Goal: Check status

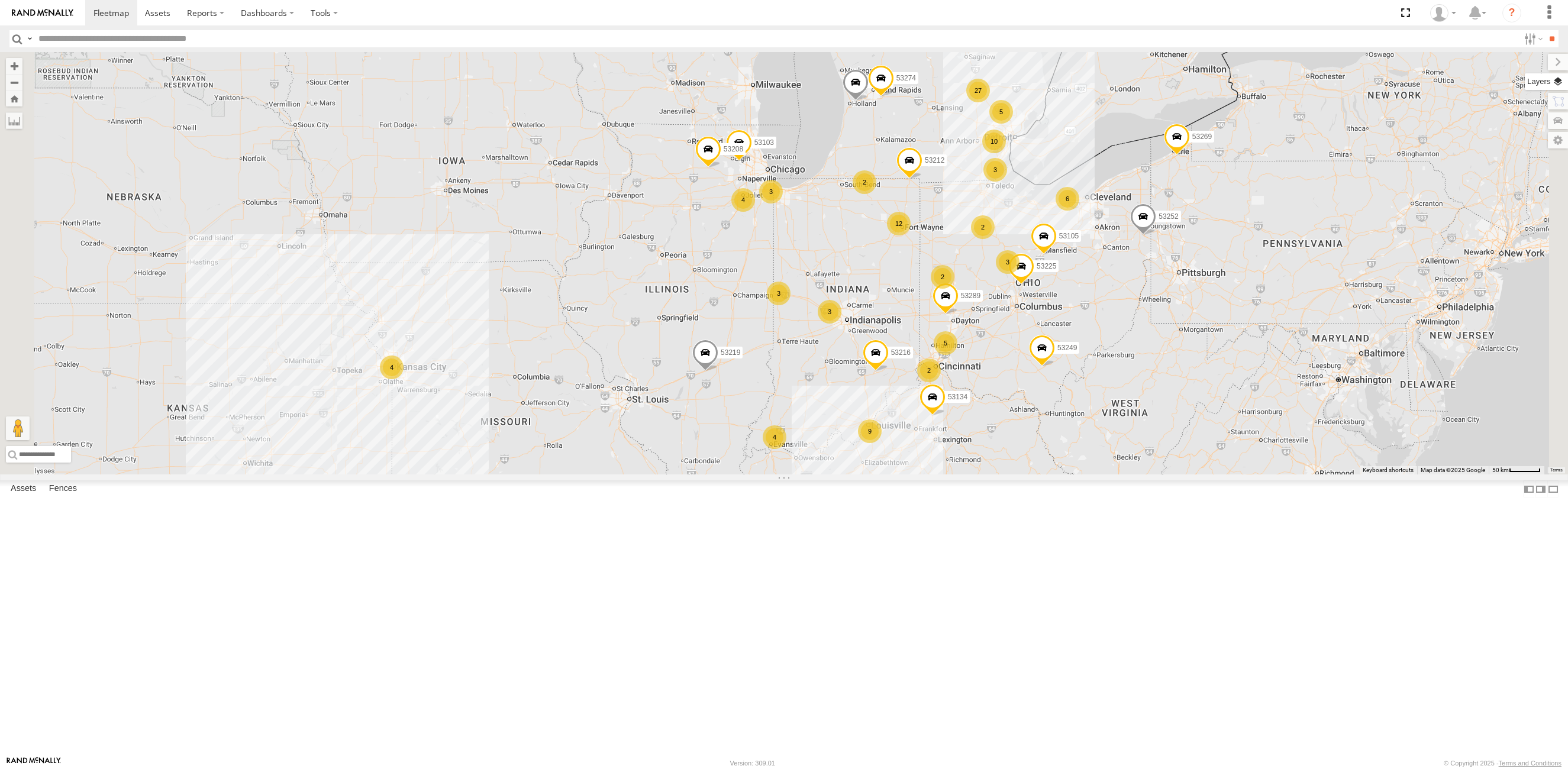
click at [1555, 79] on label at bounding box center [1546, 81] width 43 height 16
click at [0, 0] on span "Basemaps" at bounding box center [0, 0] width 0 height 0
click at [0, 0] on span "Satellite + Roadmap" at bounding box center [0, 0] width 0 height 0
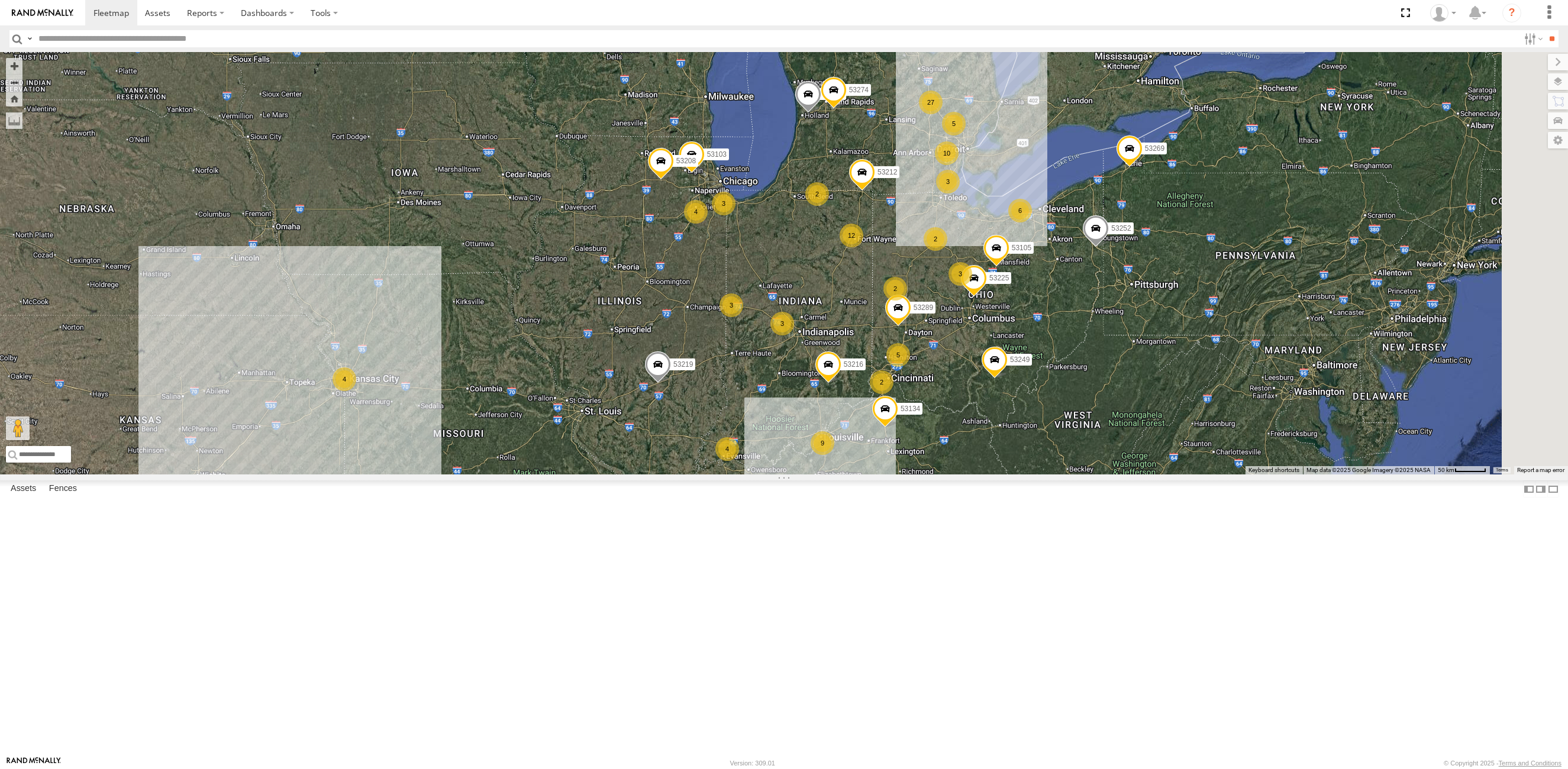
drag, startPoint x: 997, startPoint y: 413, endPoint x: 946, endPoint y: 426, distance: 52.6
click at [946, 426] on div "12 9 4 5 27 3 10 53216 5 2 3 2 3 53225 3 6 53103 4 3 53256 53212 2 53289 2 5310…" at bounding box center [784, 263] width 1568 height 423
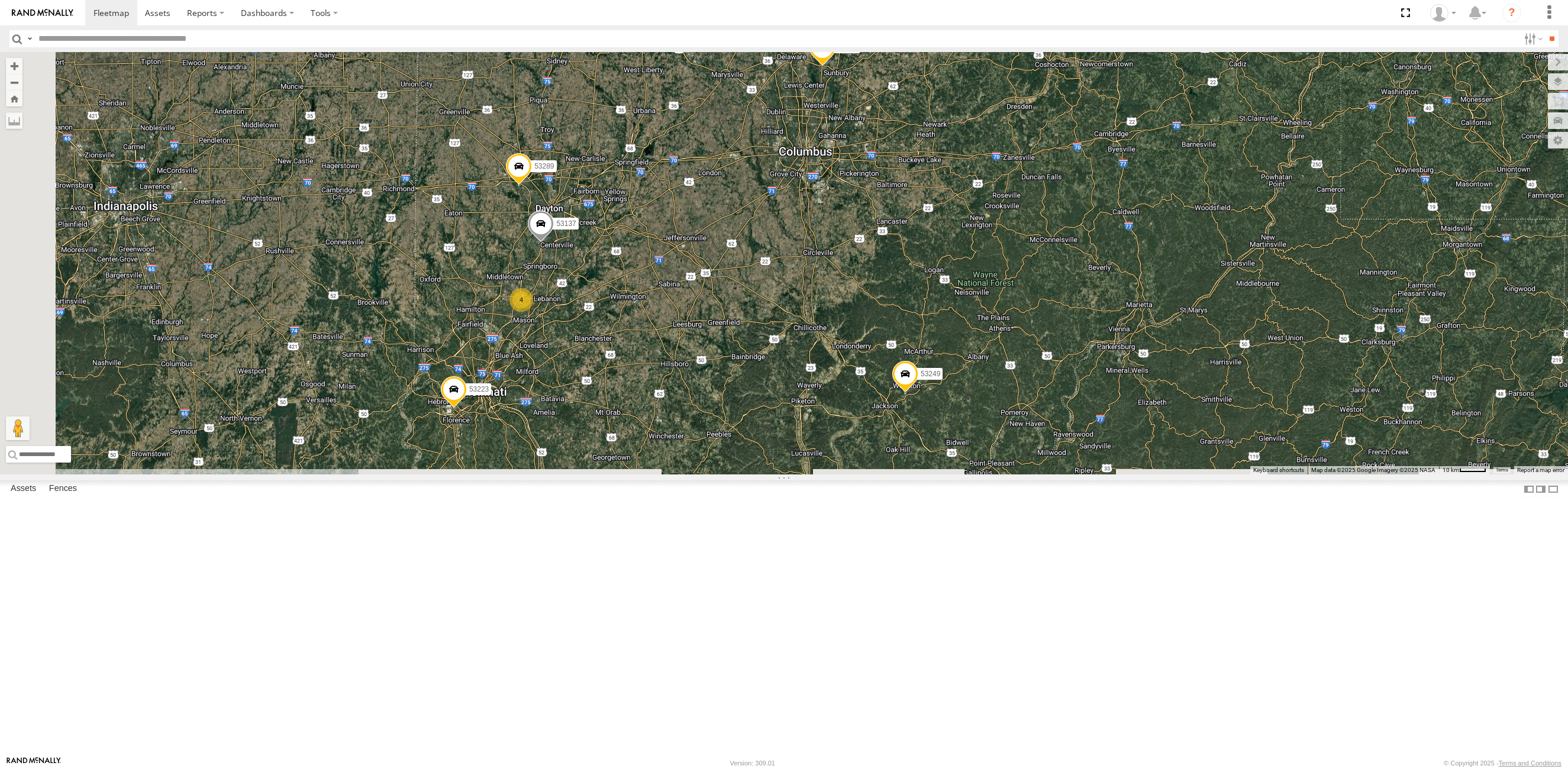
drag, startPoint x: 768, startPoint y: 546, endPoint x: 877, endPoint y: 246, distance: 319.2
click at [877, 246] on div "53133 53253 53225 53289 53105 12 4 53223 3 6 2 53137 53249 53252" at bounding box center [784, 263] width 1568 height 423
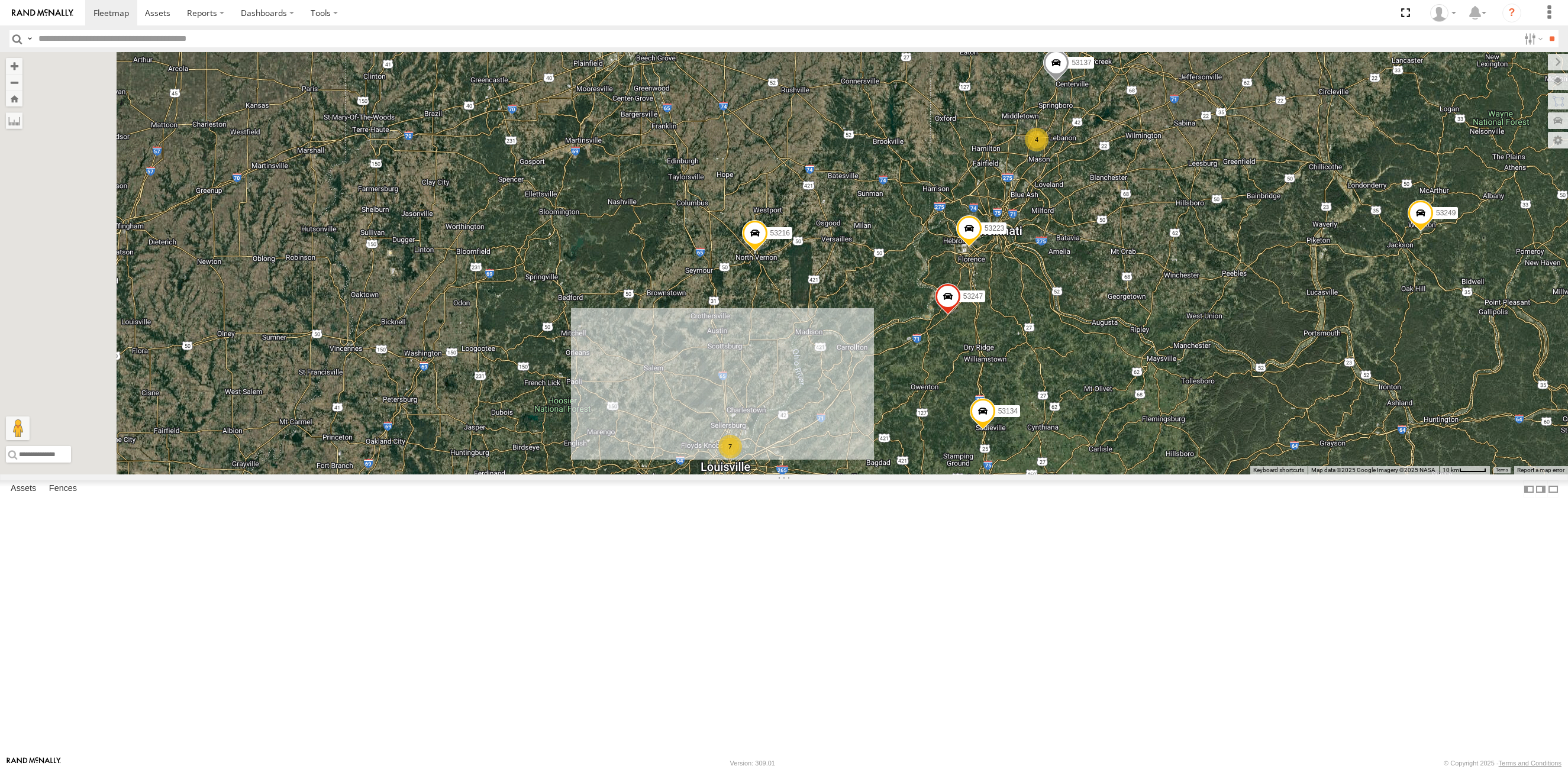
drag, startPoint x: 474, startPoint y: 558, endPoint x: 951, endPoint y: 461, distance: 486.8
click at [951, 461] on div "53133 53253 53225 53289 53105 53223 53137 53249 53252 53216 53247 53134 2 4 7 3" at bounding box center [784, 263] width 1568 height 423
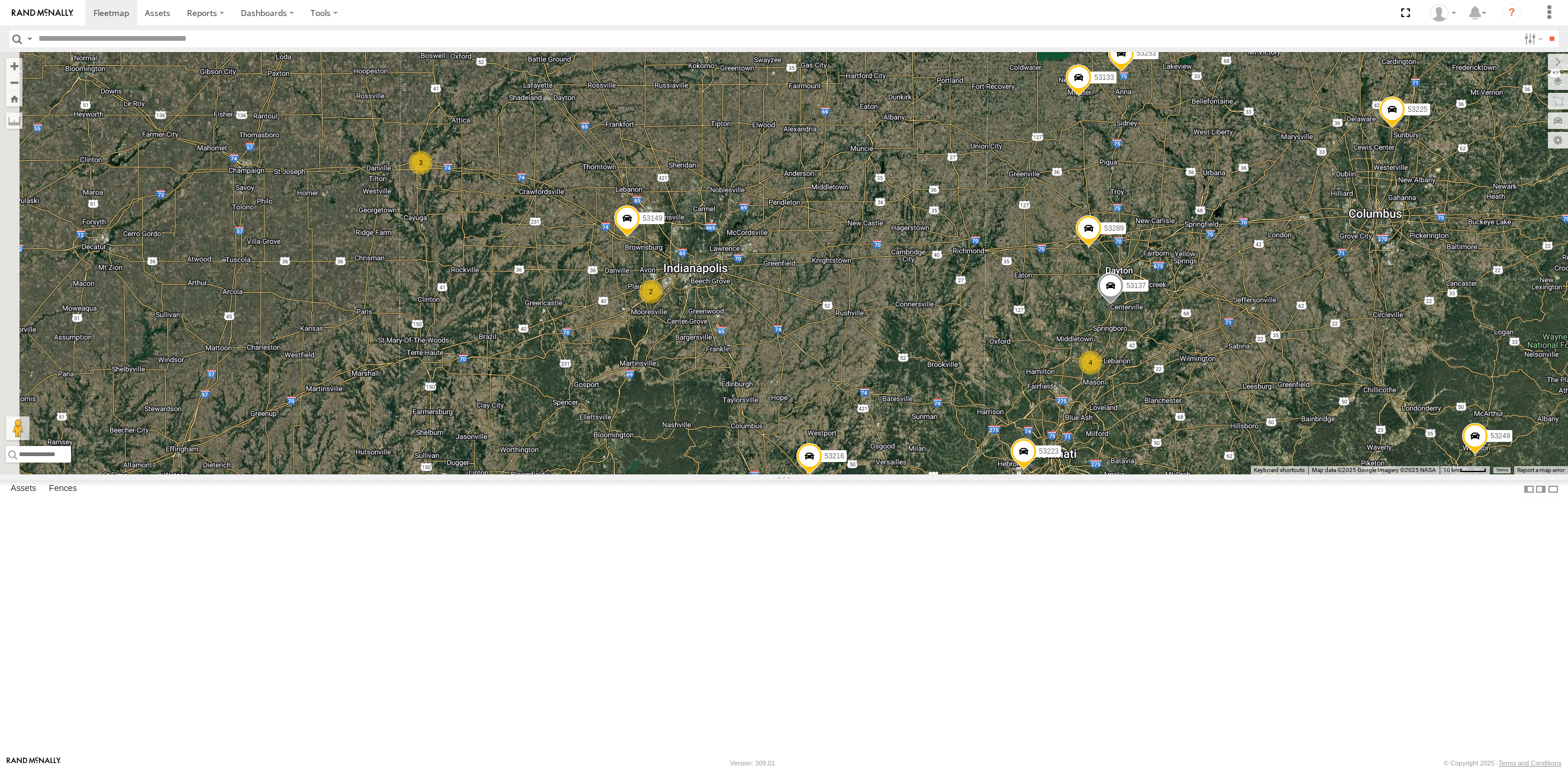
drag, startPoint x: 775, startPoint y: 593, endPoint x: 857, endPoint y: 435, distance: 178.0
click at [771, 474] on div "53133 53253 53225 53289 53105 53223 53137 53249 53252 53216 53247 53134 2 4 7 3…" at bounding box center [784, 263] width 1568 height 423
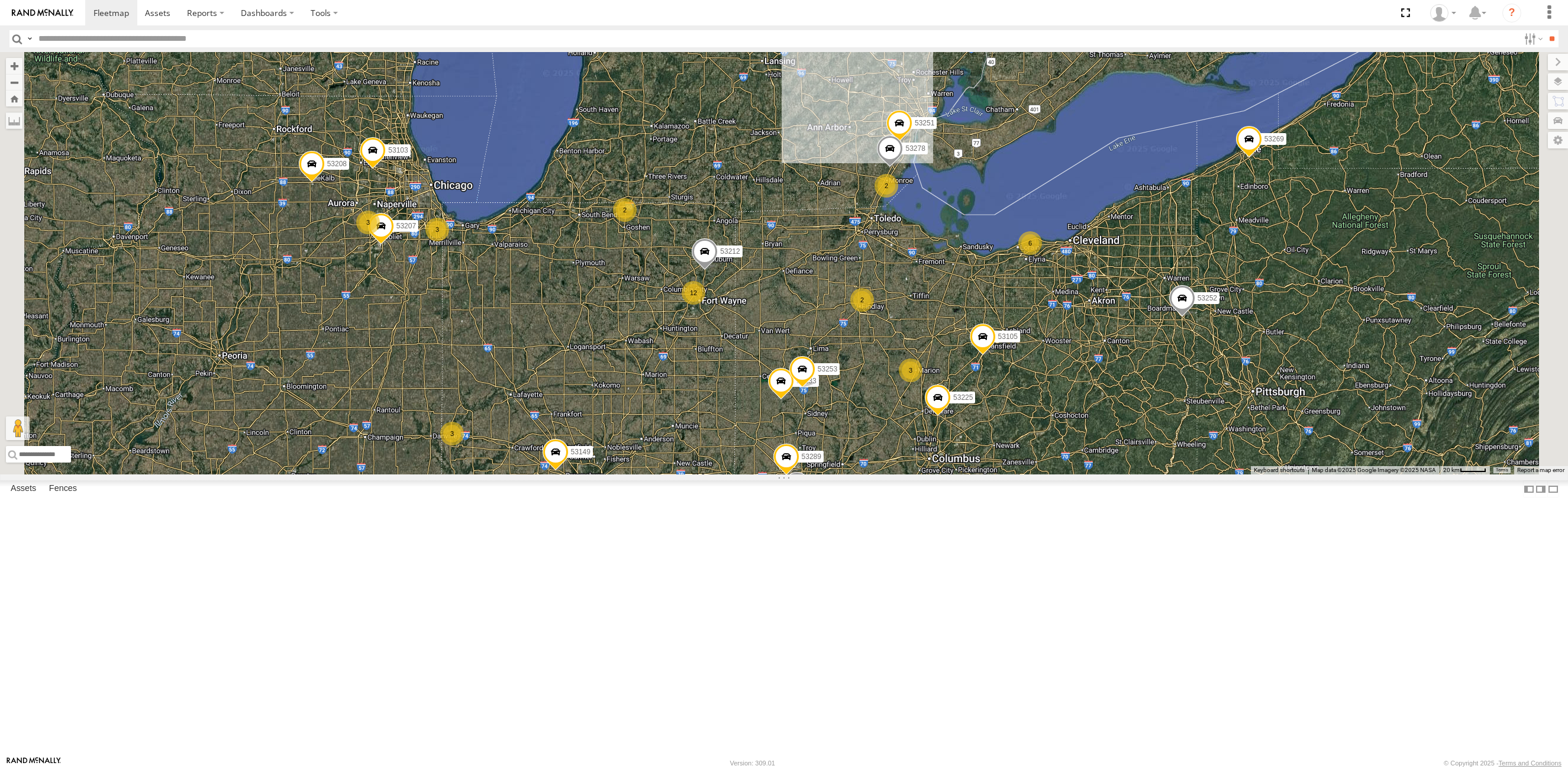
drag, startPoint x: 839, startPoint y: 498, endPoint x: 893, endPoint y: 392, distance: 119.0
click at [849, 474] on div "12 2 4 2 53216 4 53223 53149 7 53247 2 3 53225 3 6 53251 53103 53207 2 3 53212 …" at bounding box center [784, 263] width 1568 height 423
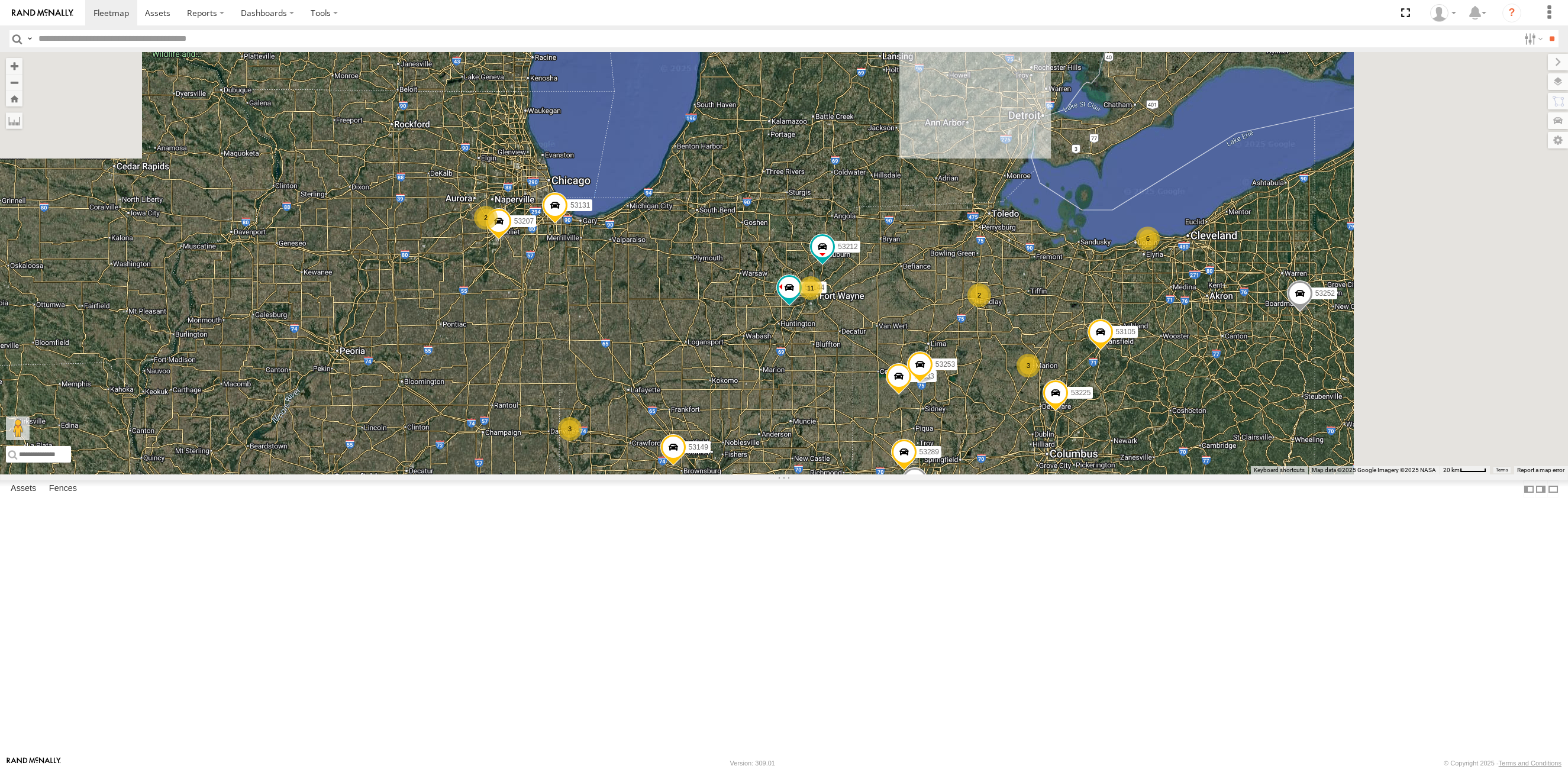
drag, startPoint x: 1048, startPoint y: 497, endPoint x: 886, endPoint y: 799, distance: 342.7
click at [886, 749] on html at bounding box center [784, 384] width 1568 height 769
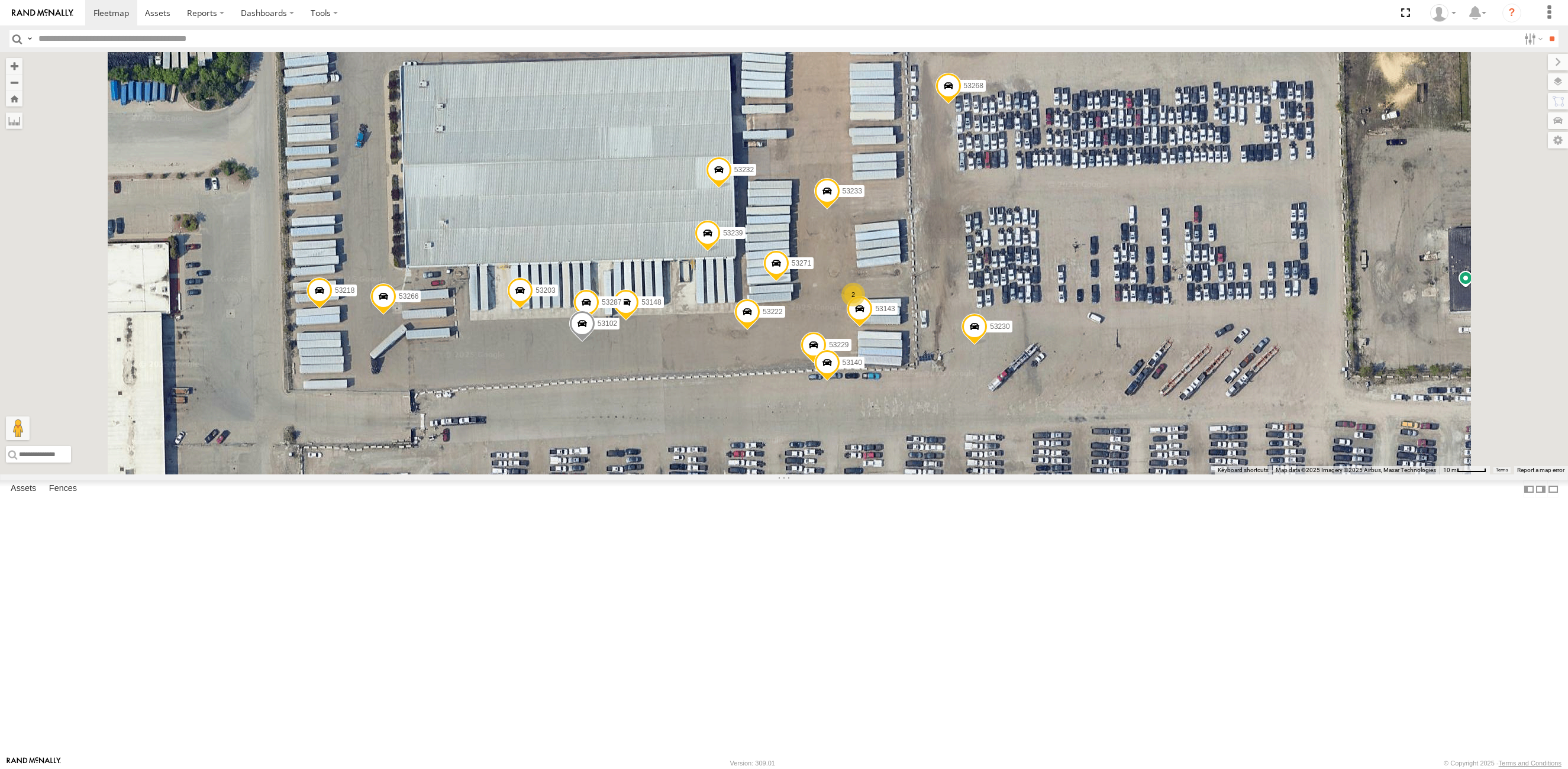
drag, startPoint x: 996, startPoint y: 523, endPoint x: 1049, endPoint y: 570, distance: 70.8
click at [1049, 474] on div "53216 53223 53149 53247 53289 53133 53253 53137 53144 53225 53207 53212 53105 5…" at bounding box center [784, 263] width 1568 height 423
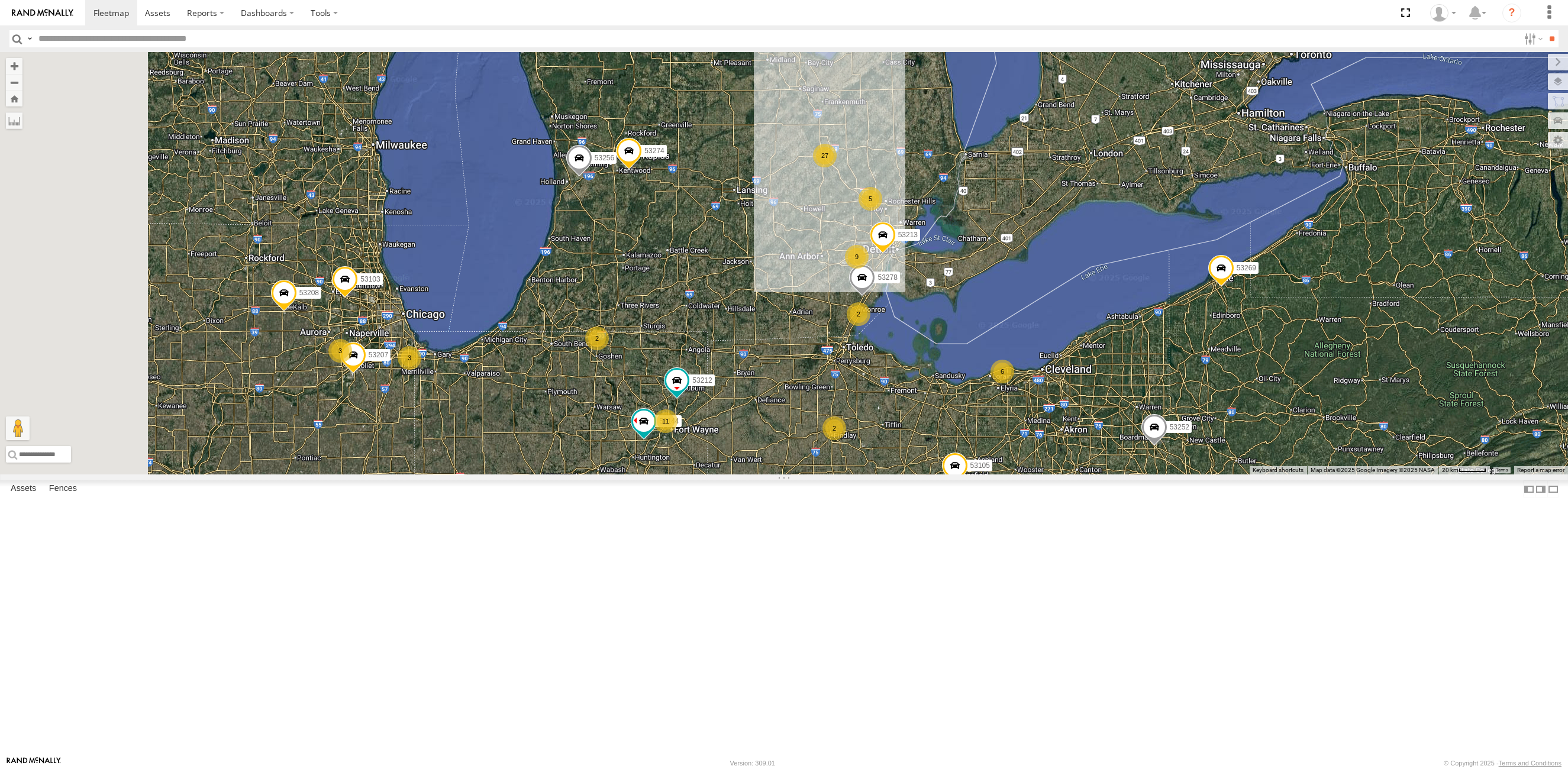
drag, startPoint x: 747, startPoint y: 536, endPoint x: 910, endPoint y: 491, distance: 169.1
click at [910, 474] on div "53216 53223 53149 53247 53289 53133 53253 53137 53144 53225 53207 53212 53105 5…" at bounding box center [784, 263] width 1568 height 423
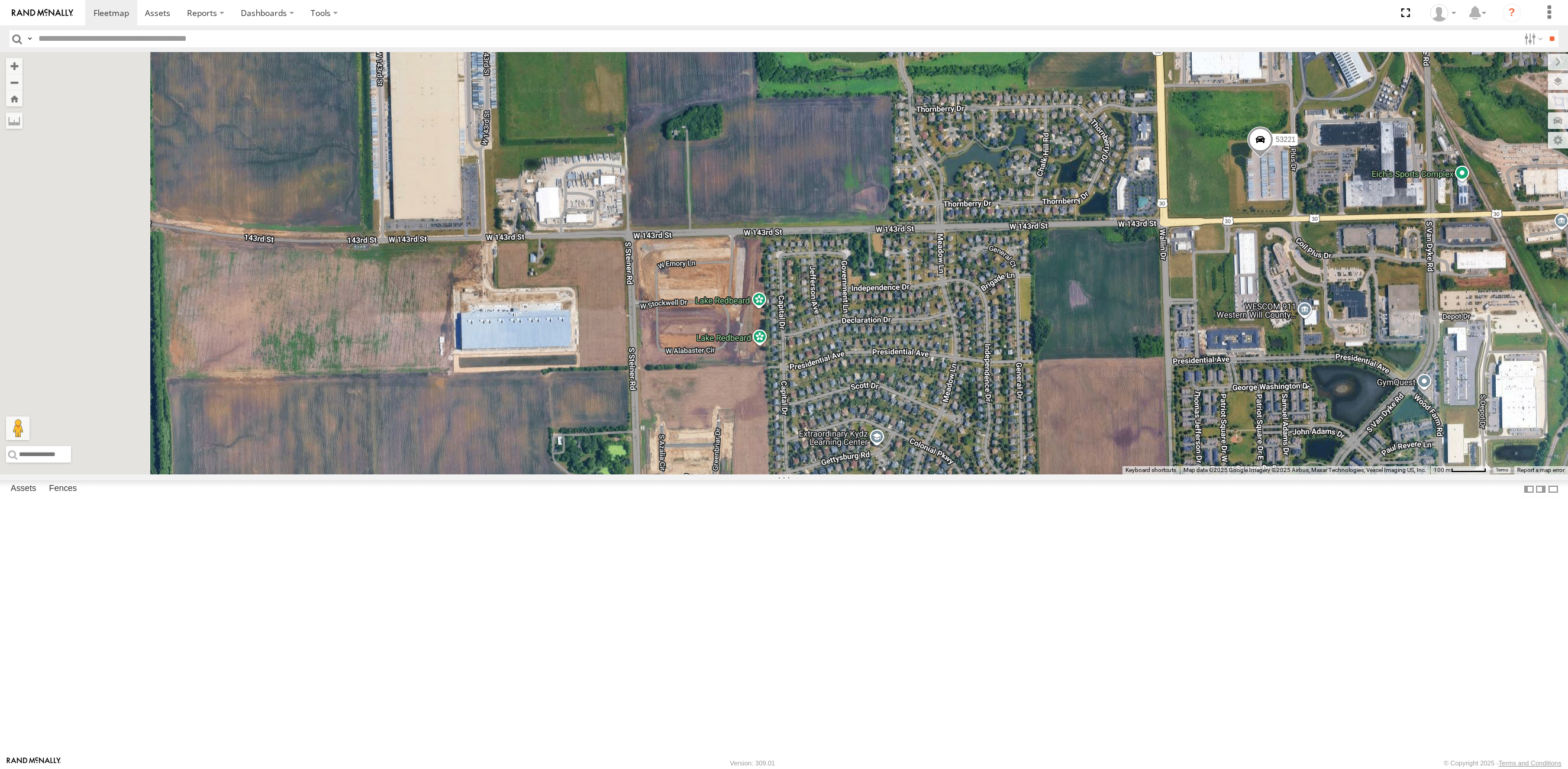
drag, startPoint x: 483, startPoint y: 343, endPoint x: 800, endPoint y: 355, distance: 317.2
click at [800, 355] on div "53221" at bounding box center [784, 263] width 1568 height 423
click at [400, 18] on span at bounding box center [386, 2] width 26 height 32
click at [403, 5] on label at bounding box center [392, 0] width 23 height 9
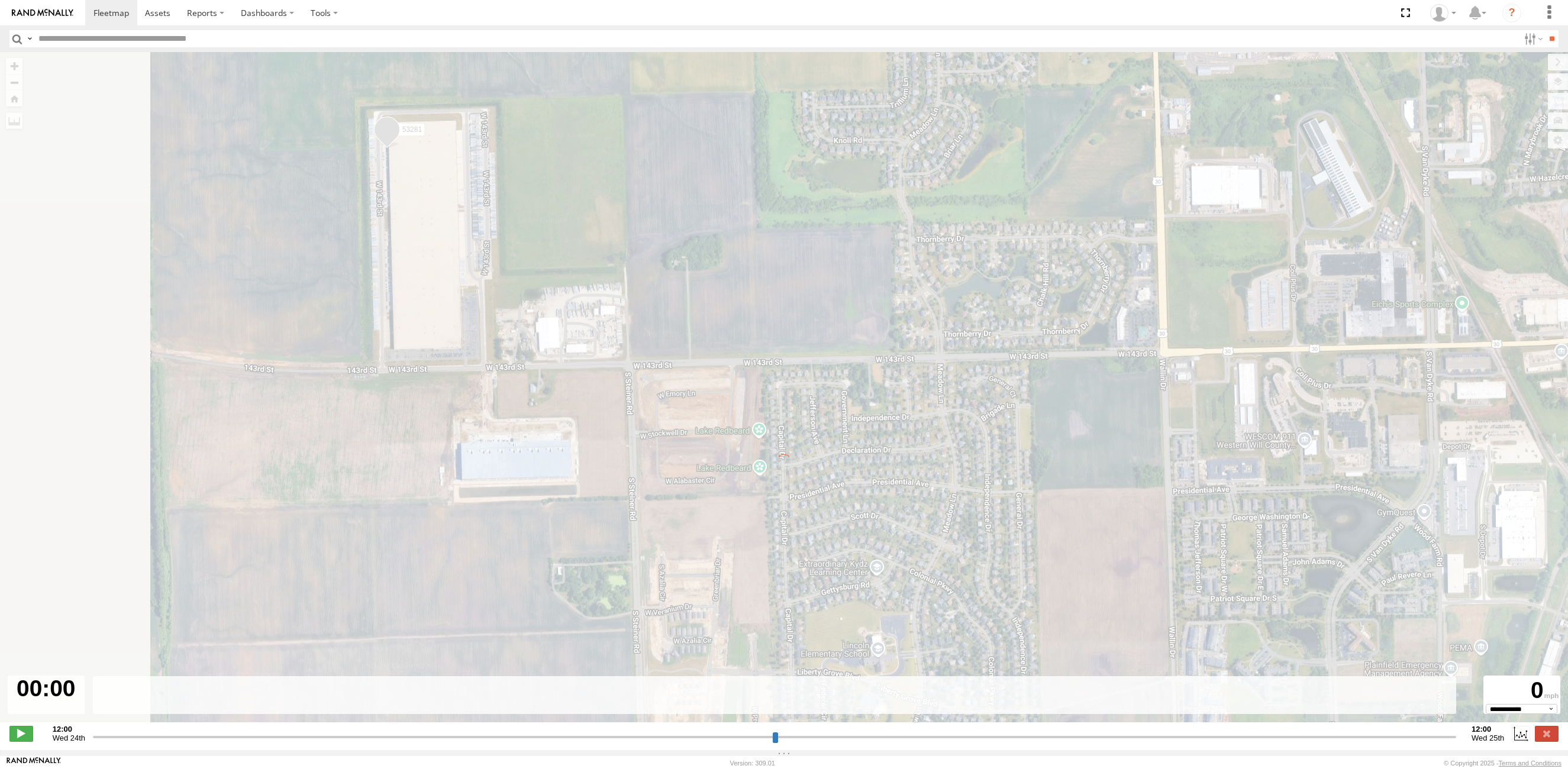
type input "**********"
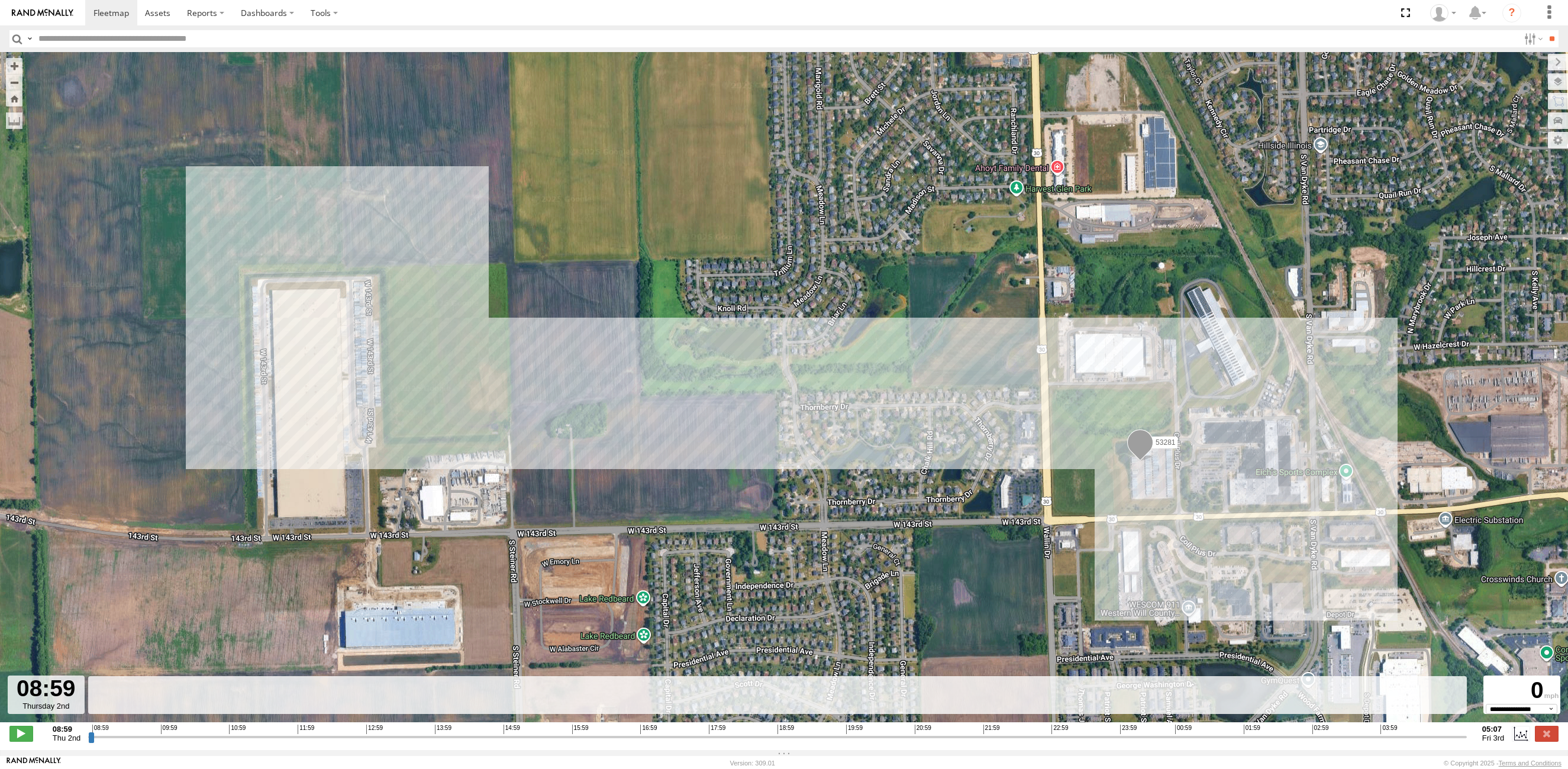
click at [20, 38] on input "button" at bounding box center [17, 39] width 16 height 17
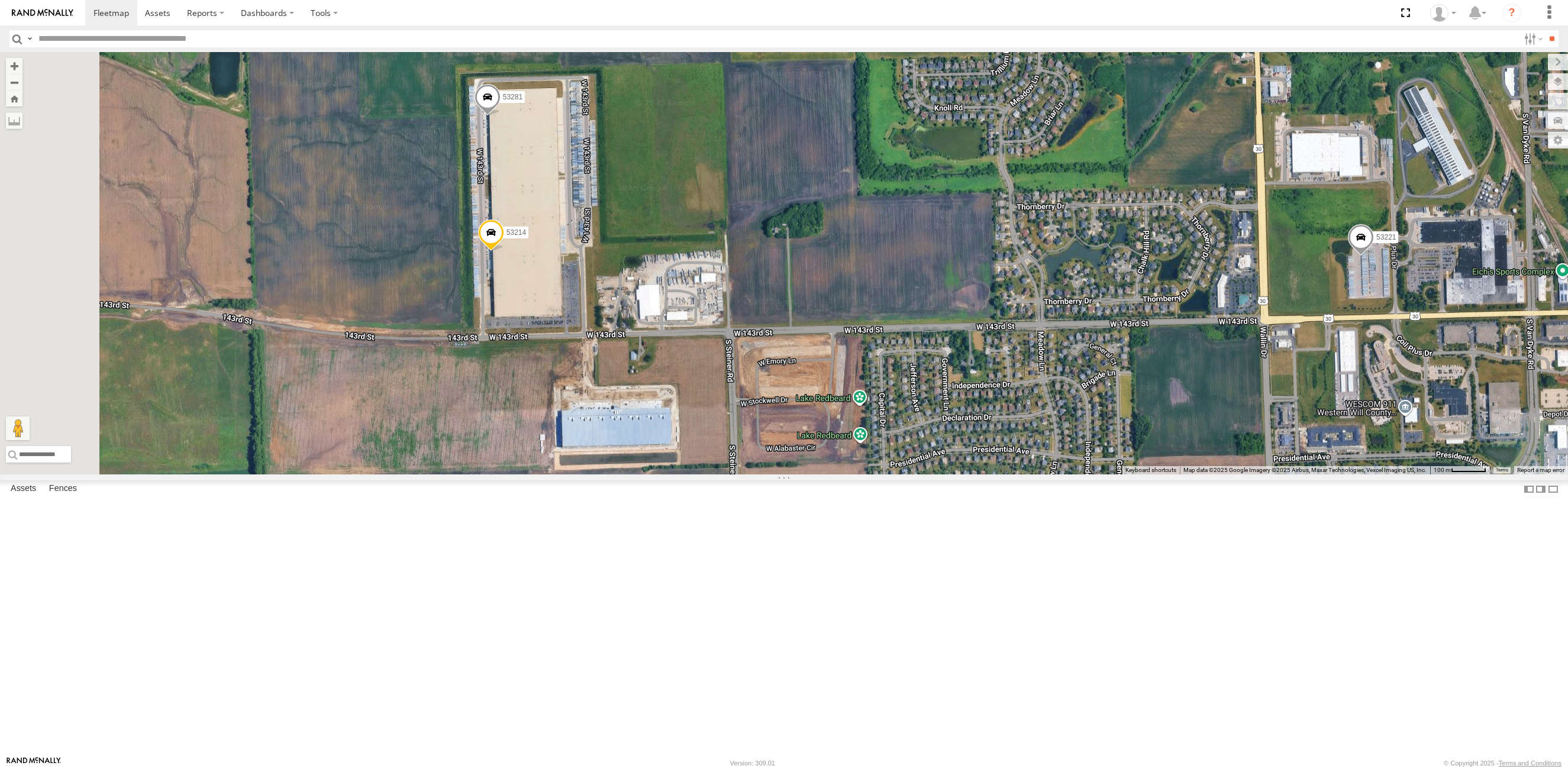
drag, startPoint x: 587, startPoint y: 242, endPoint x: 686, endPoint y: 345, distance: 142.9
click at [686, 345] on div "53221 53214 53281" at bounding box center [784, 263] width 1568 height 423
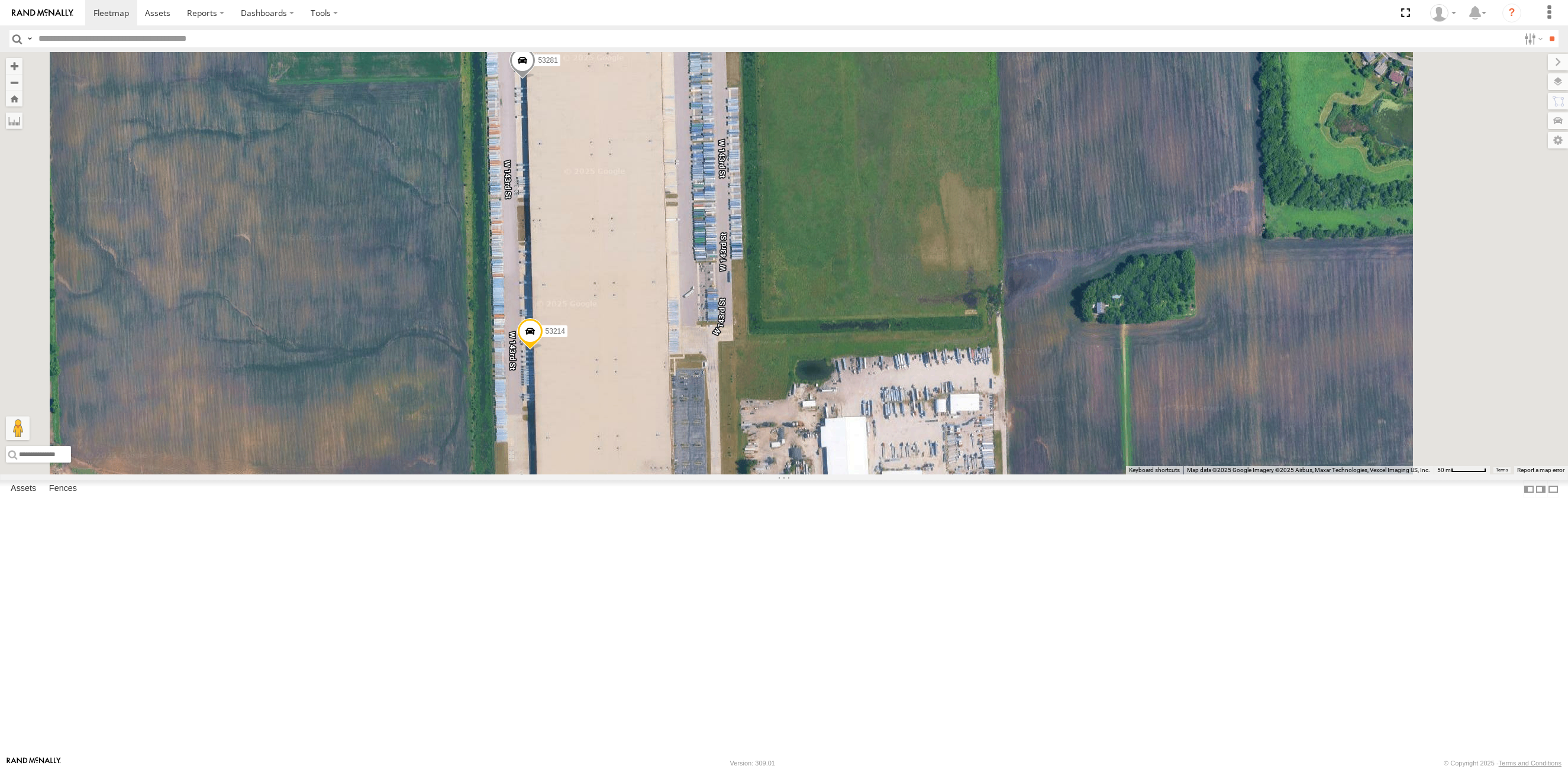
drag, startPoint x: 787, startPoint y: 345, endPoint x: 768, endPoint y: 386, distance: 45.2
click at [779, 382] on div "53221 53214 53281" at bounding box center [784, 263] width 1568 height 423
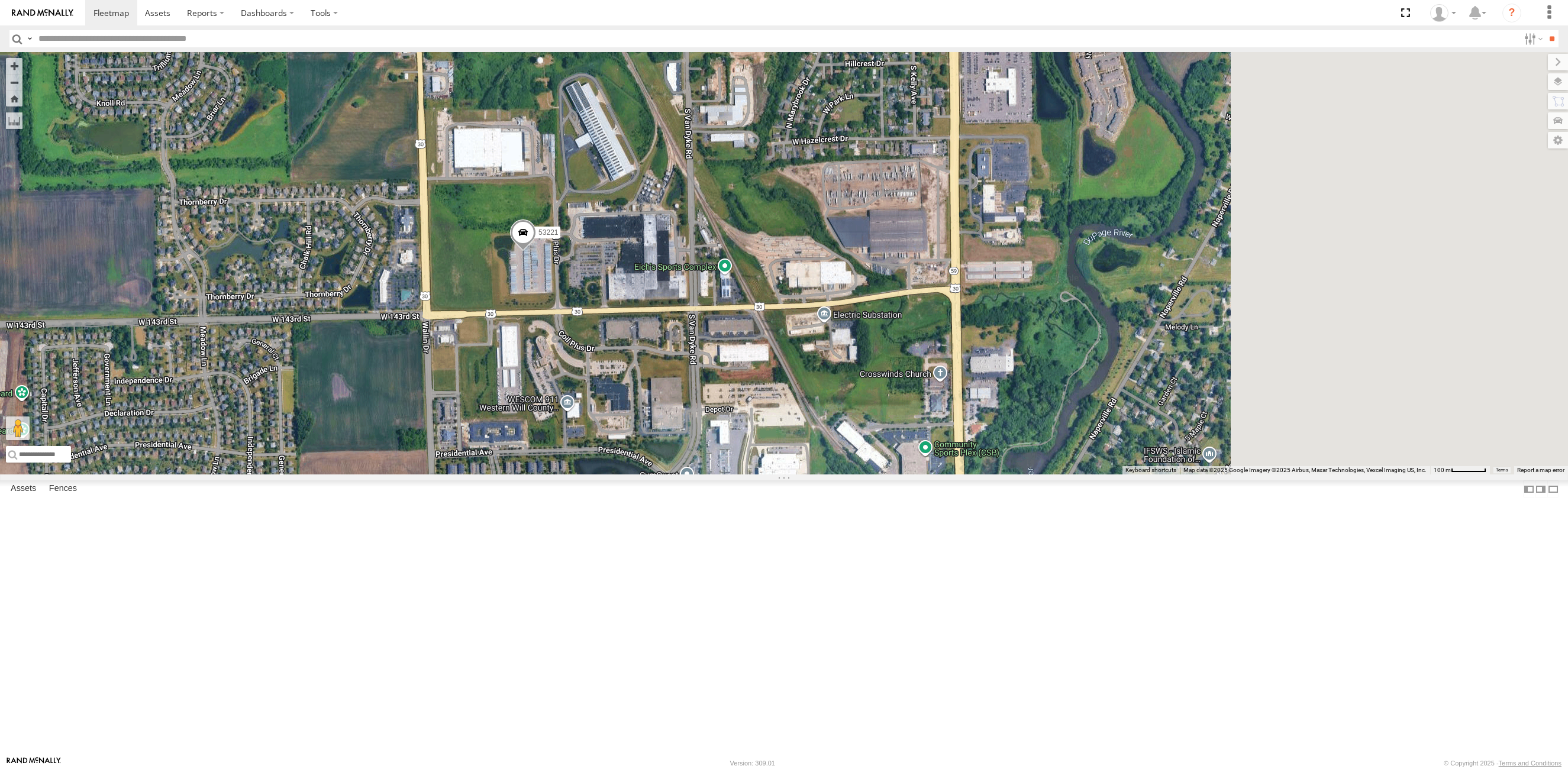
drag, startPoint x: 1083, startPoint y: 391, endPoint x: 761, endPoint y: 355, distance: 324.0
click at [223, 404] on main "← Move left → Move right ↑ Move up ↓ Move down + Zoom in - Zoom out Home Jump l…" at bounding box center [784, 404] width 1568 height 704
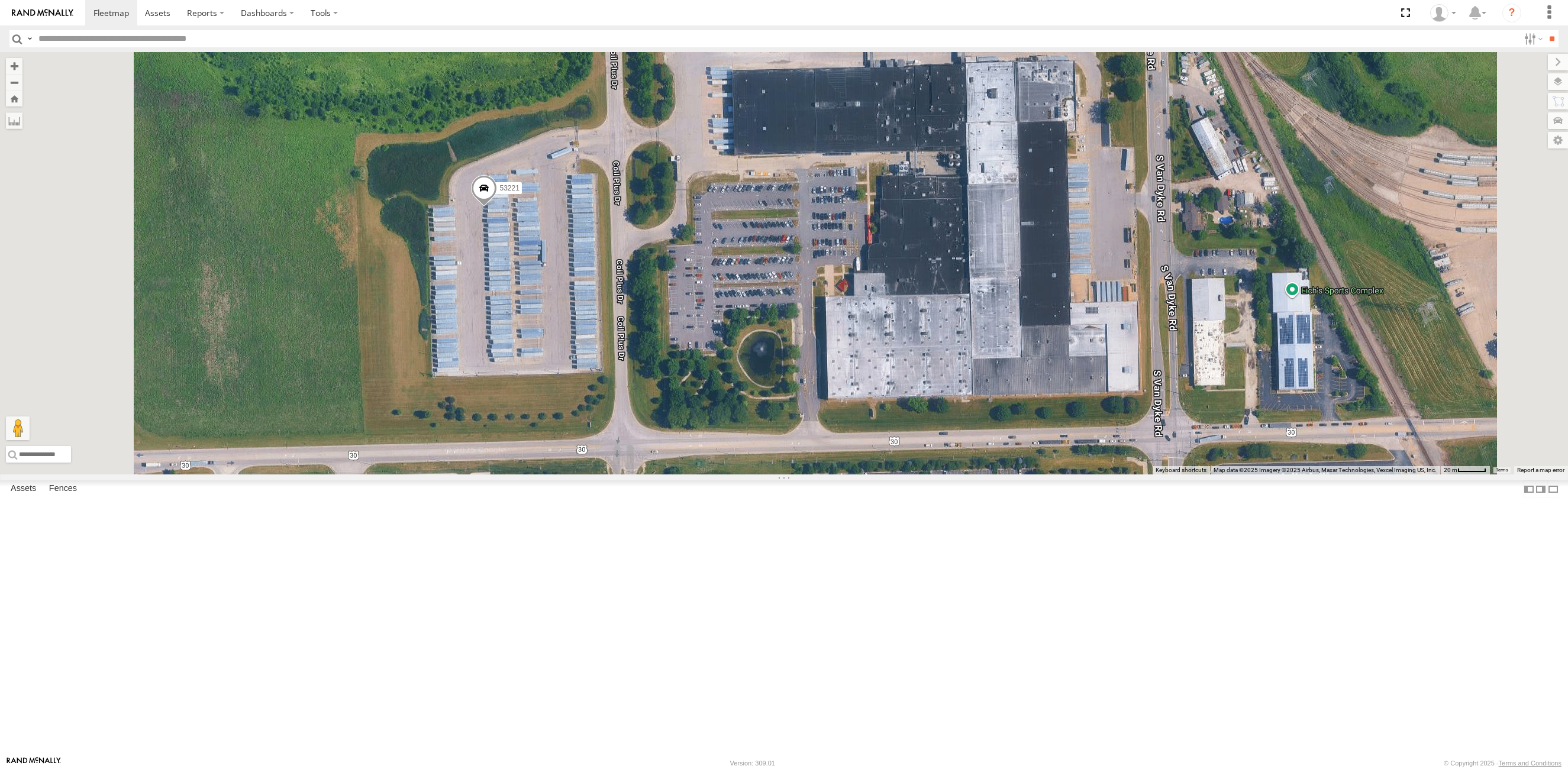
drag, startPoint x: 824, startPoint y: 464, endPoint x: 814, endPoint y: 478, distance: 17.2
click at [814, 474] on div "53221 53214 53281" at bounding box center [784, 263] width 1568 height 423
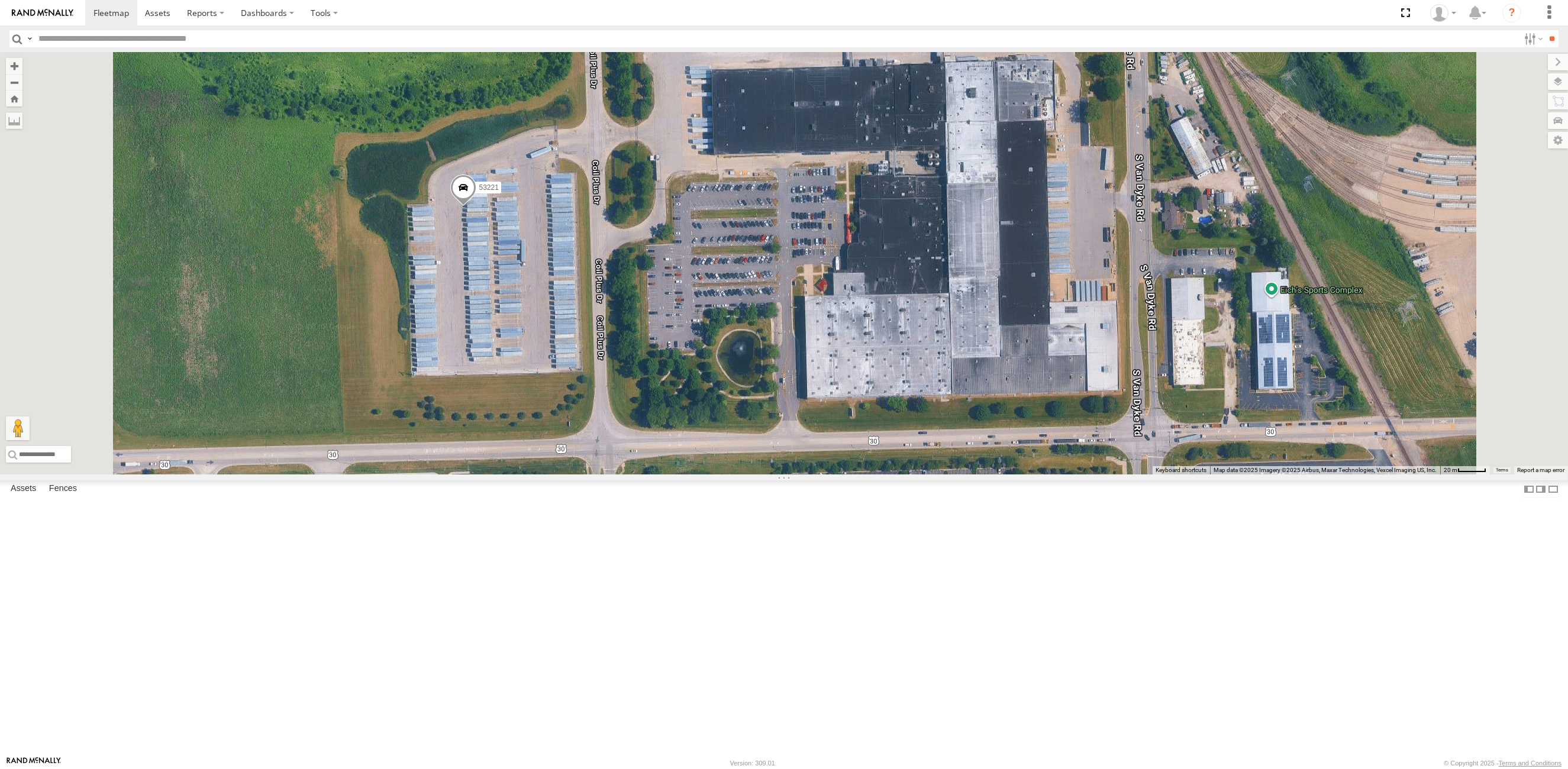
drag, startPoint x: 1061, startPoint y: 381, endPoint x: 1040, endPoint y: 381, distance: 21.0
click at [1040, 381] on div "53221 53214 53281" at bounding box center [784, 263] width 1568 height 423
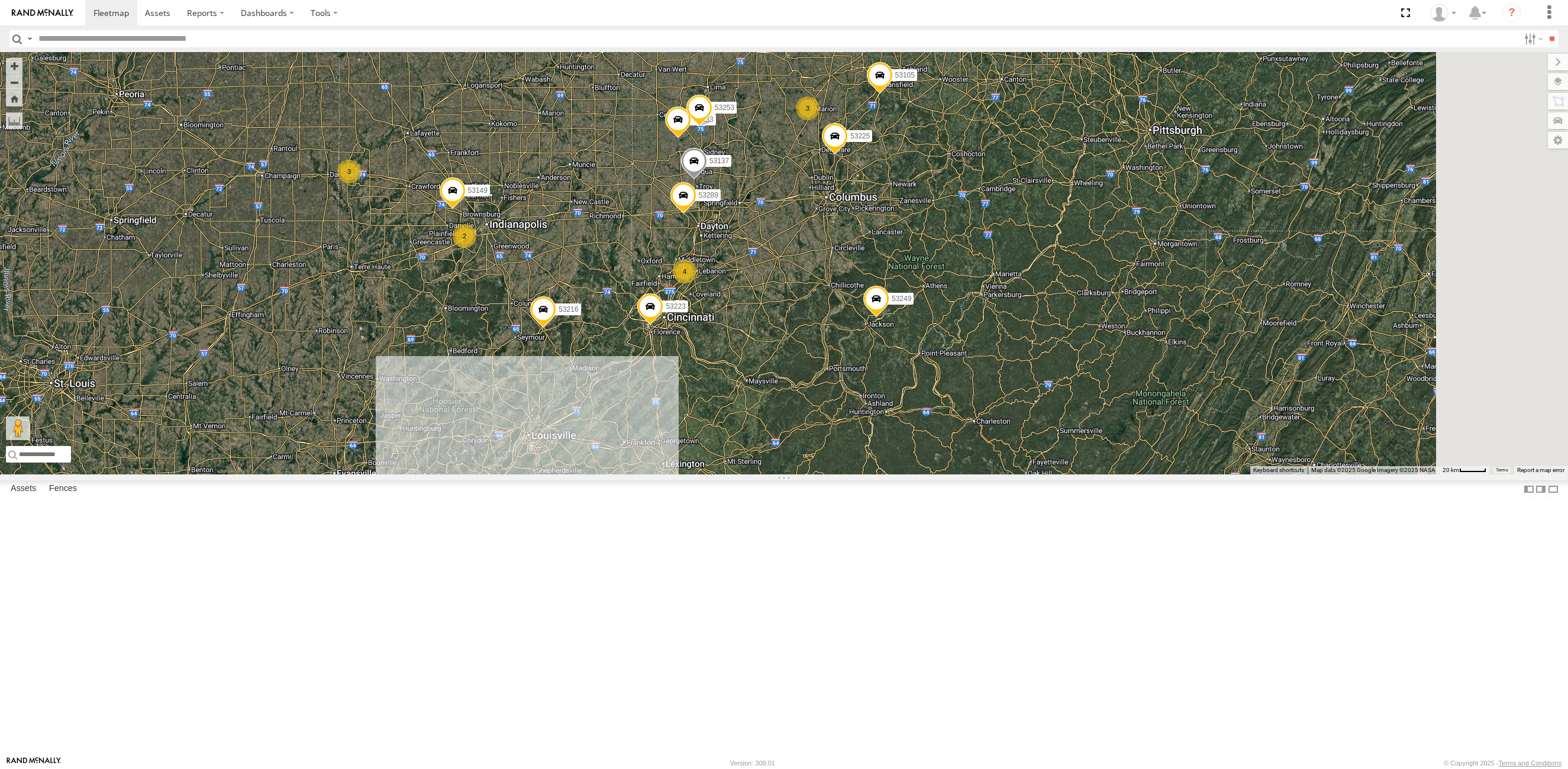
drag, startPoint x: 1026, startPoint y: 661, endPoint x: 929, endPoint y: 399, distance: 279.4
click at [929, 399] on div "53103 53207 53212 53133 53278 53208 53253 53144 11 5 27 2 9 53216 4 53223 53149…" at bounding box center [784, 263] width 1568 height 423
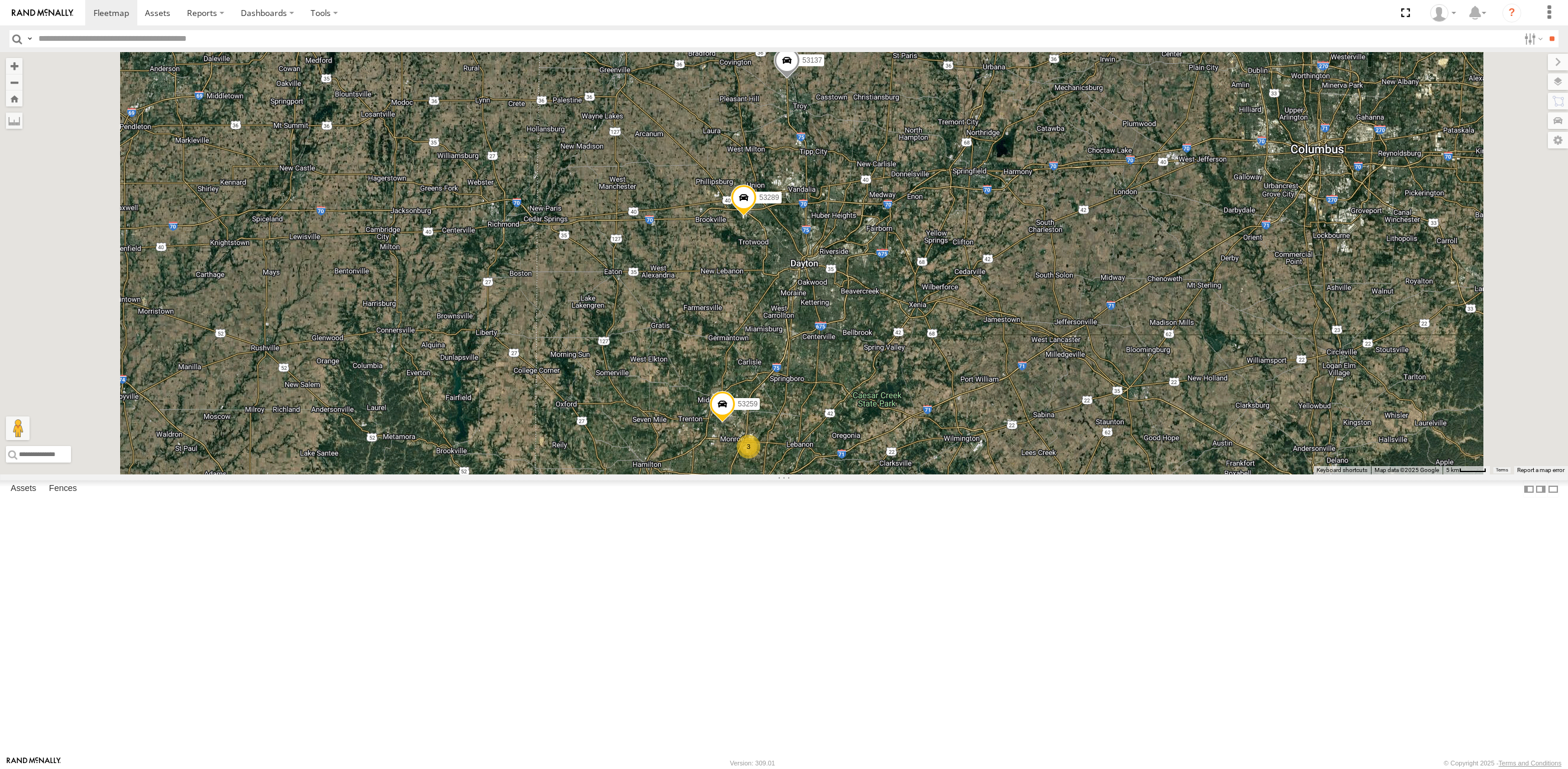
drag, startPoint x: 906, startPoint y: 181, endPoint x: 922, endPoint y: 366, distance: 185.7
click at [922, 366] on div "53103 53207 53212 53133 53278 53208 53253 53144 53216 53223 53149 53225 53213 5…" at bounding box center [784, 263] width 1568 height 423
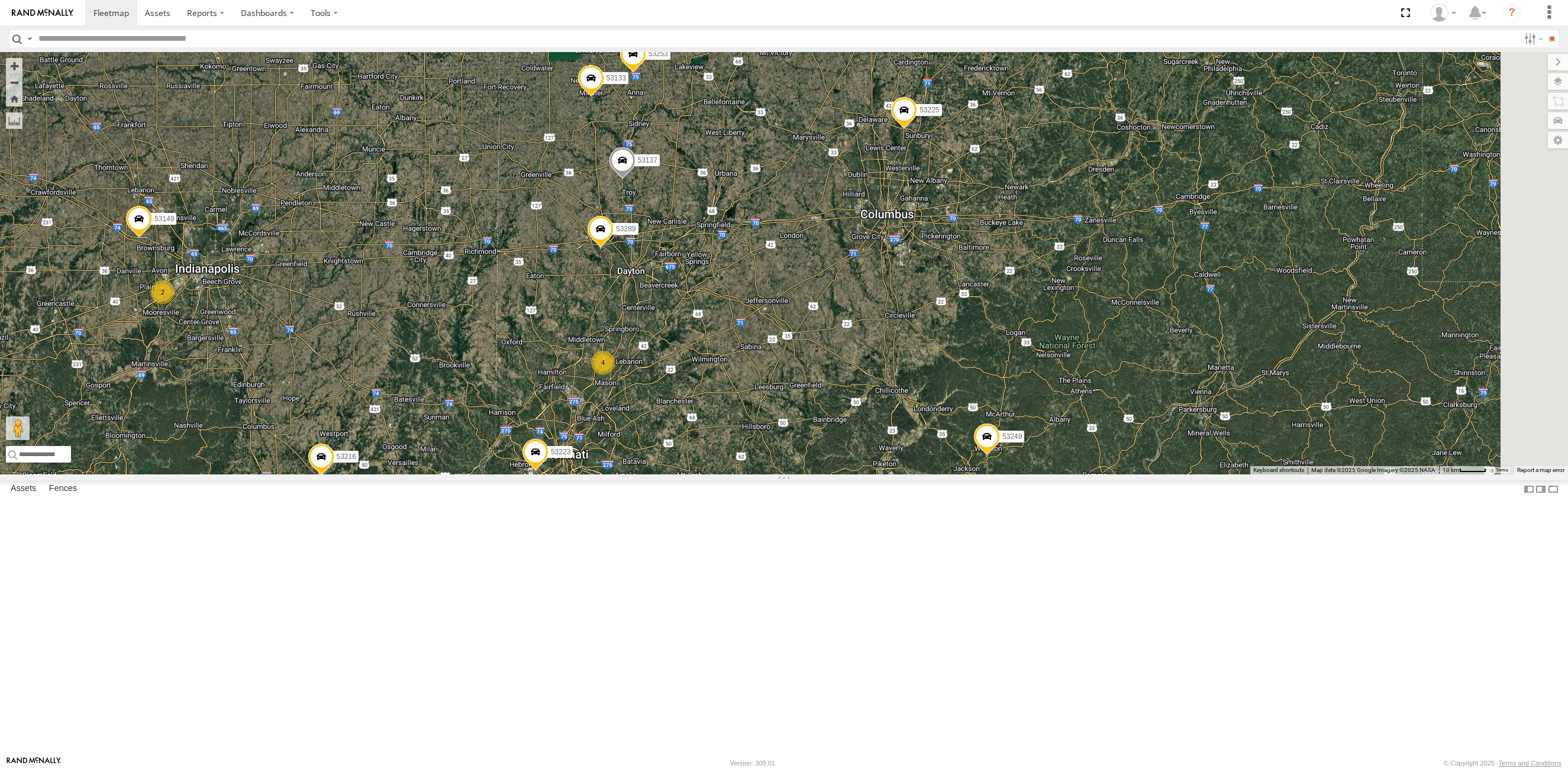
drag, startPoint x: 1210, startPoint y: 395, endPoint x: 1072, endPoint y: 415, distance: 139.4
click at [1072, 415] on div "53103 53207 53212 53133 53278 53208 53253 53144 53216 53223 53149 53225 53213 5…" at bounding box center [784, 263] width 1568 height 423
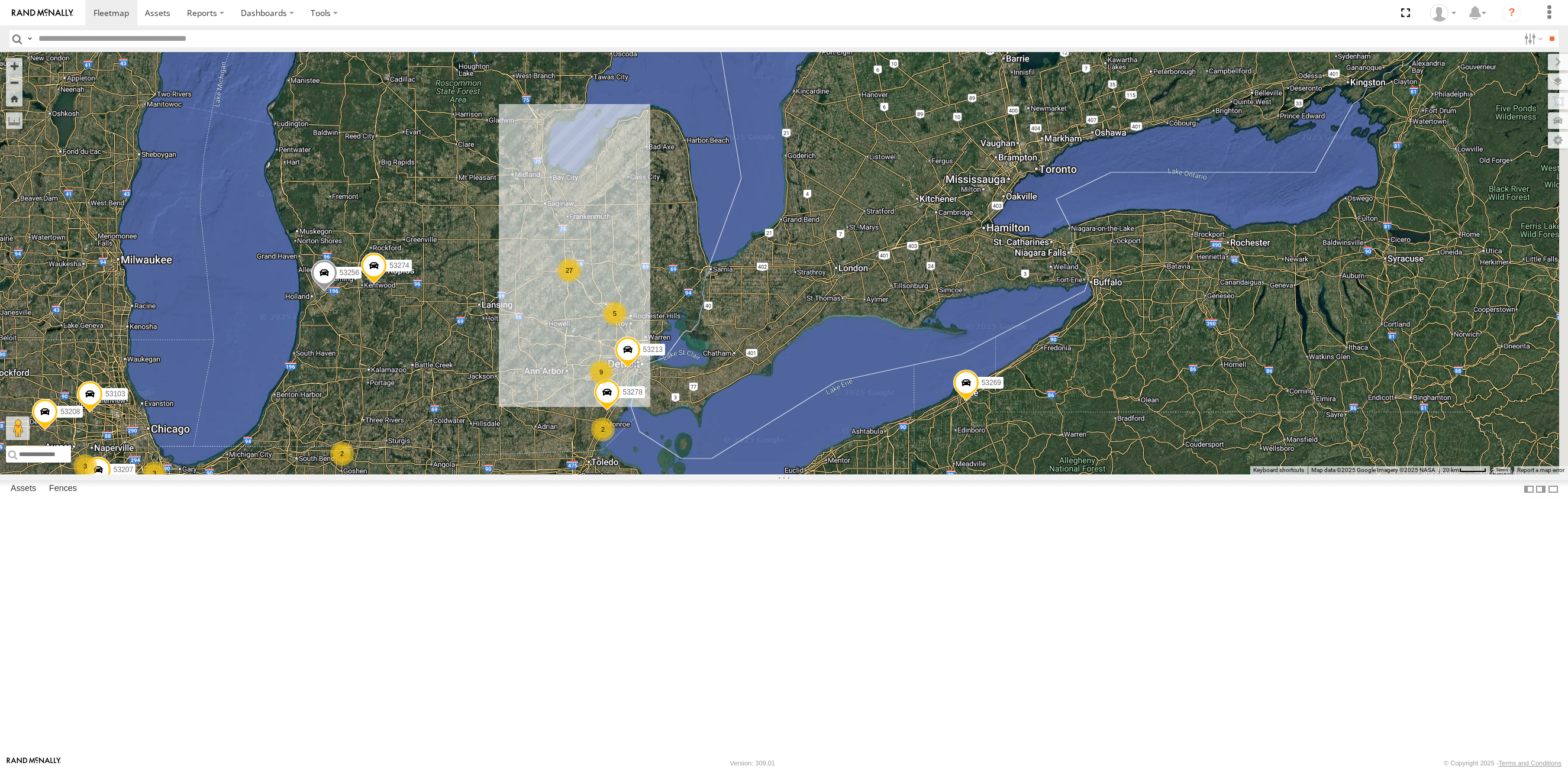
drag, startPoint x: 984, startPoint y: 355, endPoint x: 646, endPoint y: 718, distance: 496.0
click at [646, 474] on div "53216 53225 53249 53134 53105 53252 53103 53256 53219 53269 53208 53274 11 2 4 …" at bounding box center [784, 263] width 1568 height 423
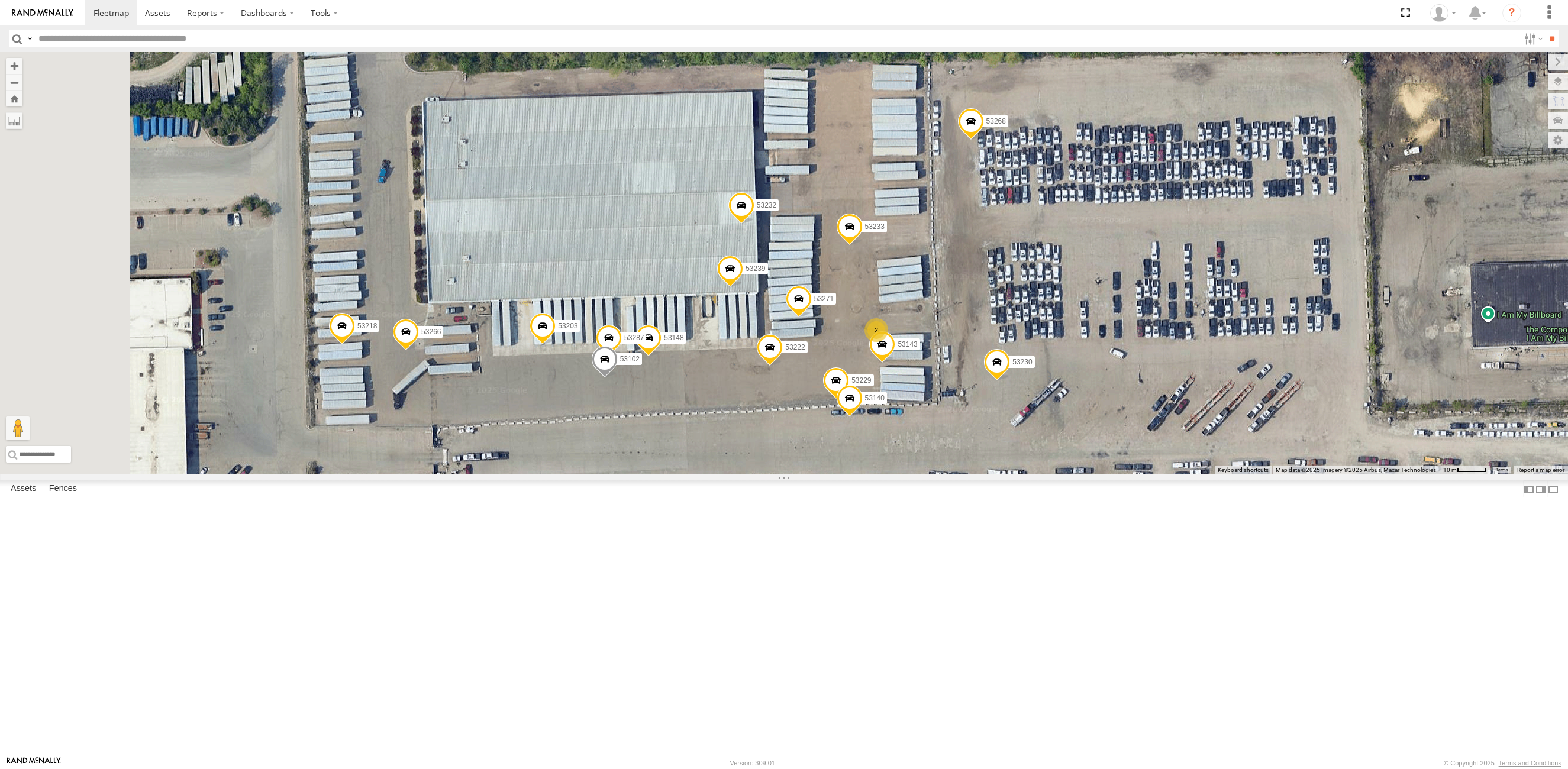
drag, startPoint x: 753, startPoint y: 528, endPoint x: 930, endPoint y: 613, distance: 196.4
click at [930, 474] on div "53216 53225 53249 53134 53105 53252 53103 53256 53219 53269 53208 53274 53223 5…" at bounding box center [784, 263] width 1568 height 423
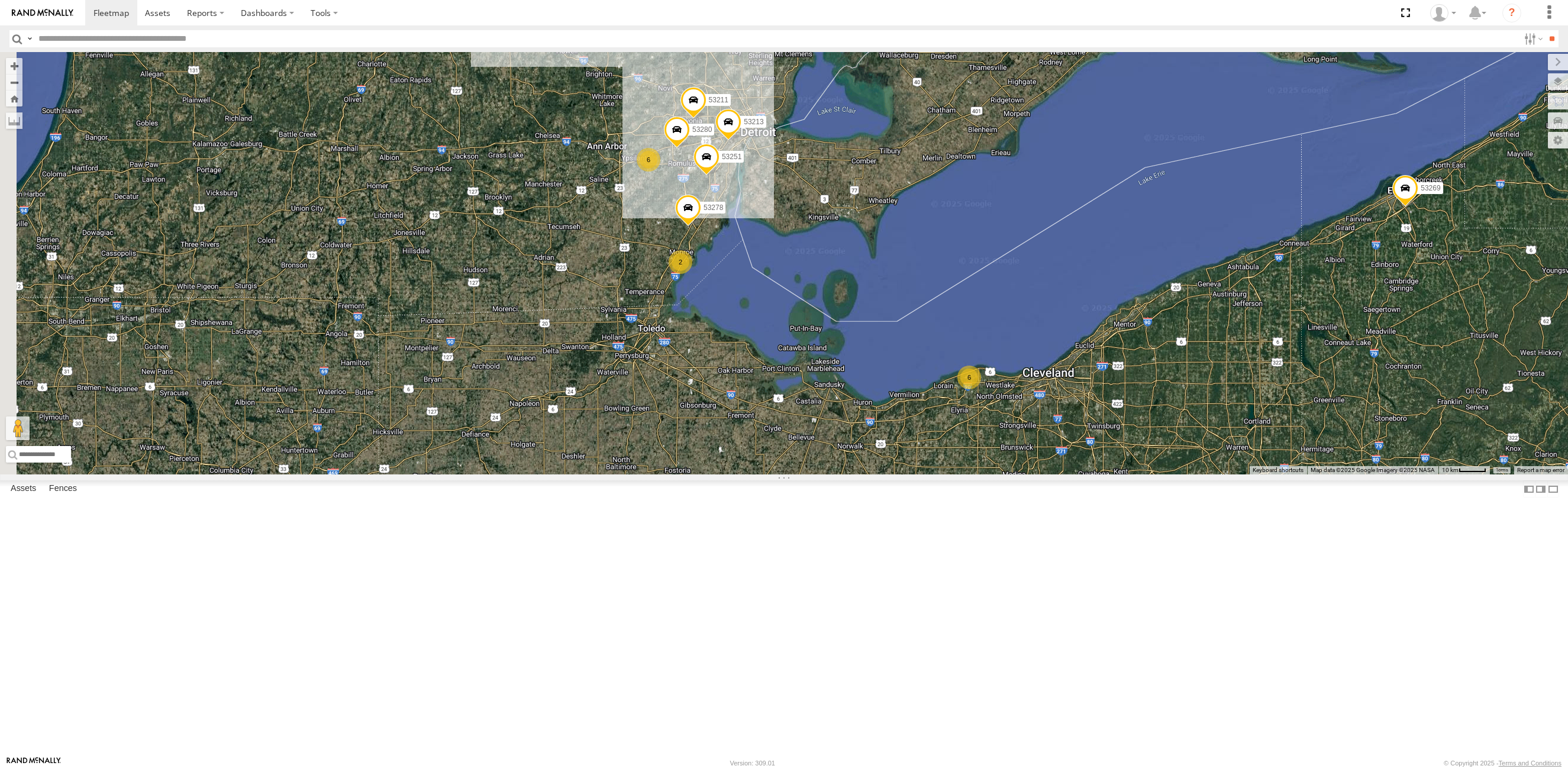
drag, startPoint x: 462, startPoint y: 488, endPoint x: 705, endPoint y: 357, distance: 276.1
click at [778, 313] on div "5 26 2 53280 6 53251 53213 6 53269 53278 53138 53211" at bounding box center [784, 263] width 1568 height 423
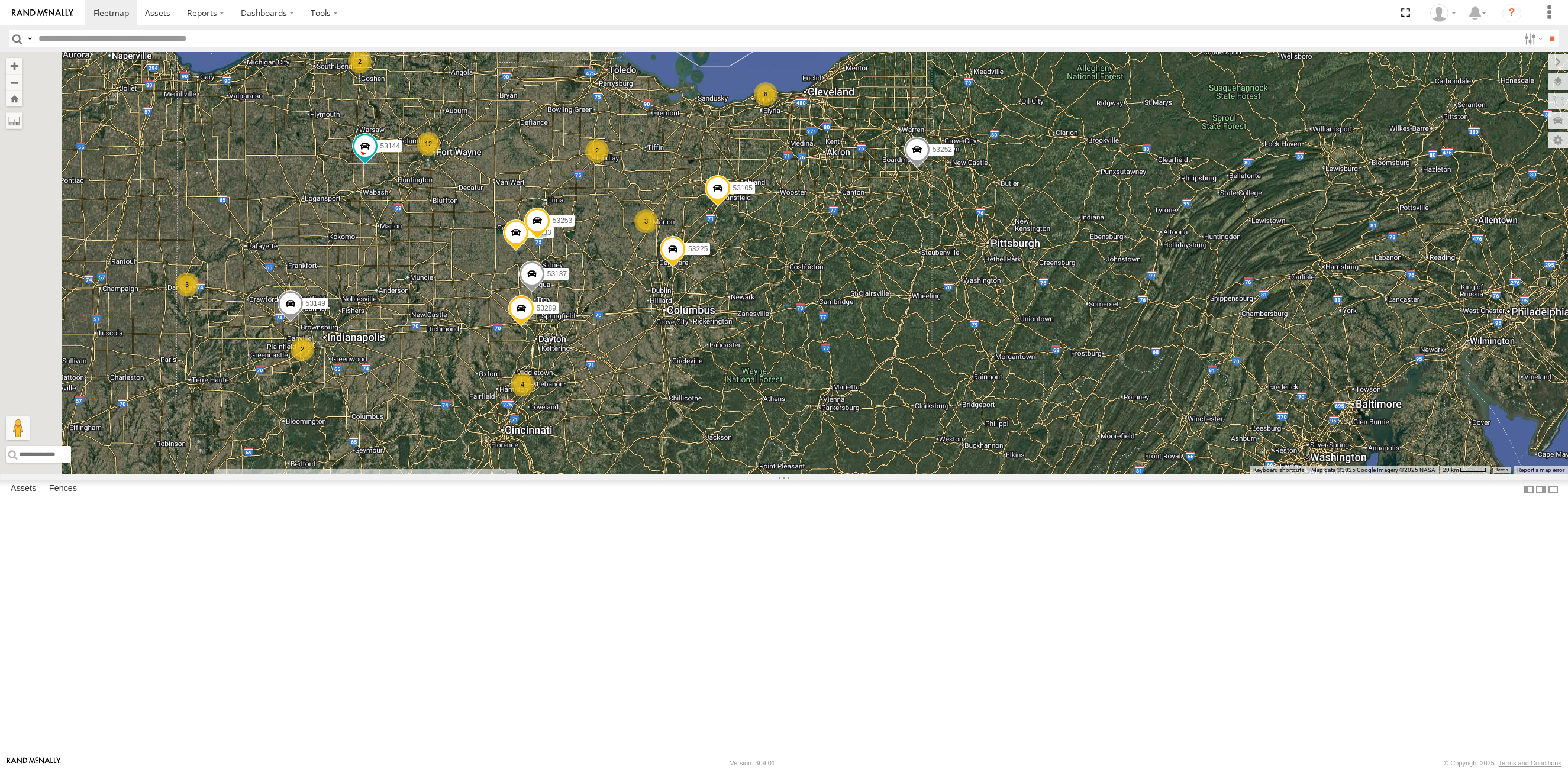
drag, startPoint x: 594, startPoint y: 647, endPoint x: 637, endPoint y: 430, distance: 221.2
click at [637, 430] on div "53213 53269 53278 53105 53274 53252 53144 12 5 27 2 9 4 53149 2 3 53225 6 2 3 5…" at bounding box center [784, 263] width 1568 height 423
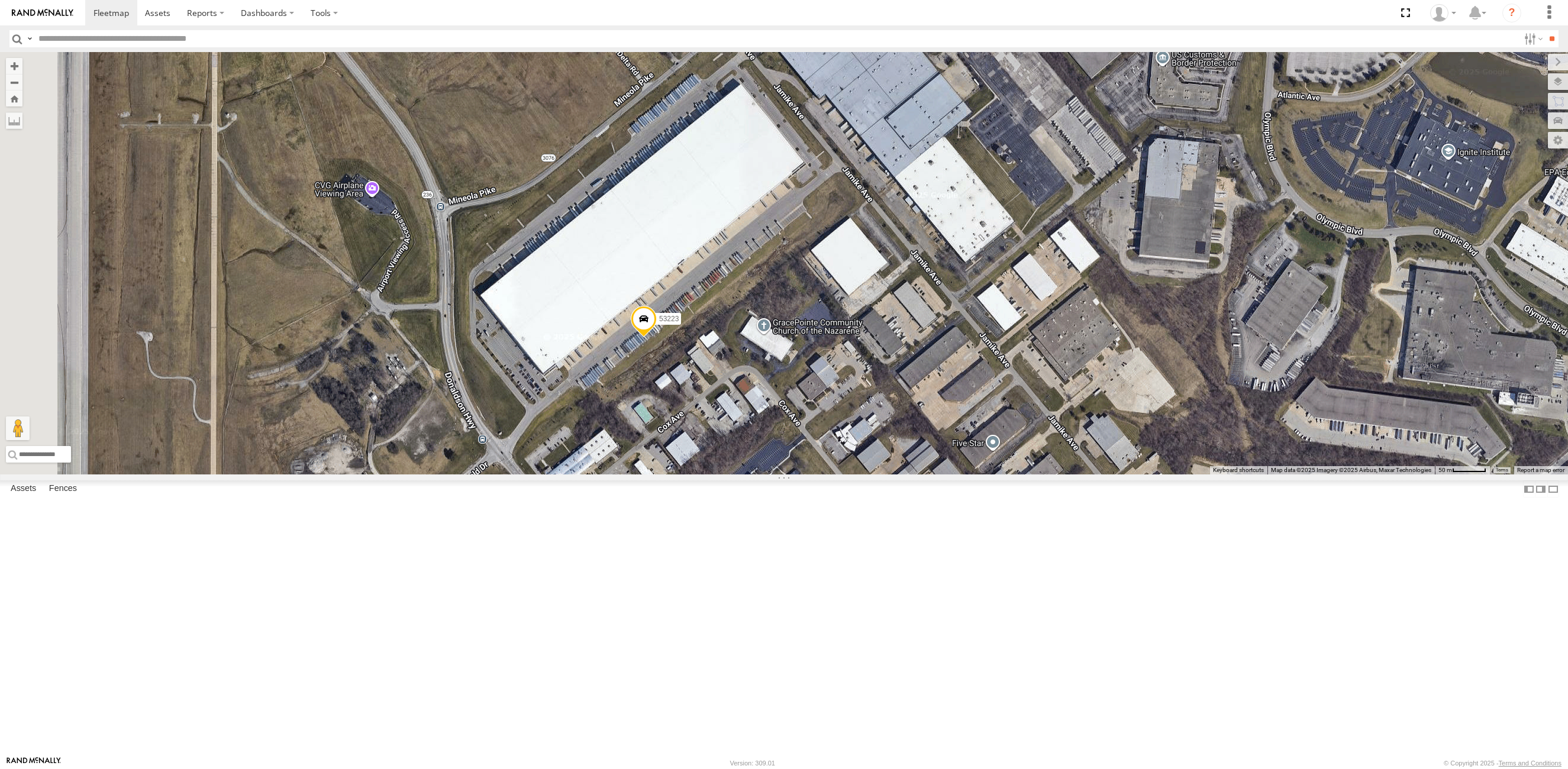
drag, startPoint x: 607, startPoint y: 403, endPoint x: 680, endPoint y: 455, distance: 89.6
click at [680, 455] on div "53213 53269 53278 53105 53274 53252 53144 53149 53225 53256 53289 53133 53253 5…" at bounding box center [784, 263] width 1568 height 423
